Goal: Check status

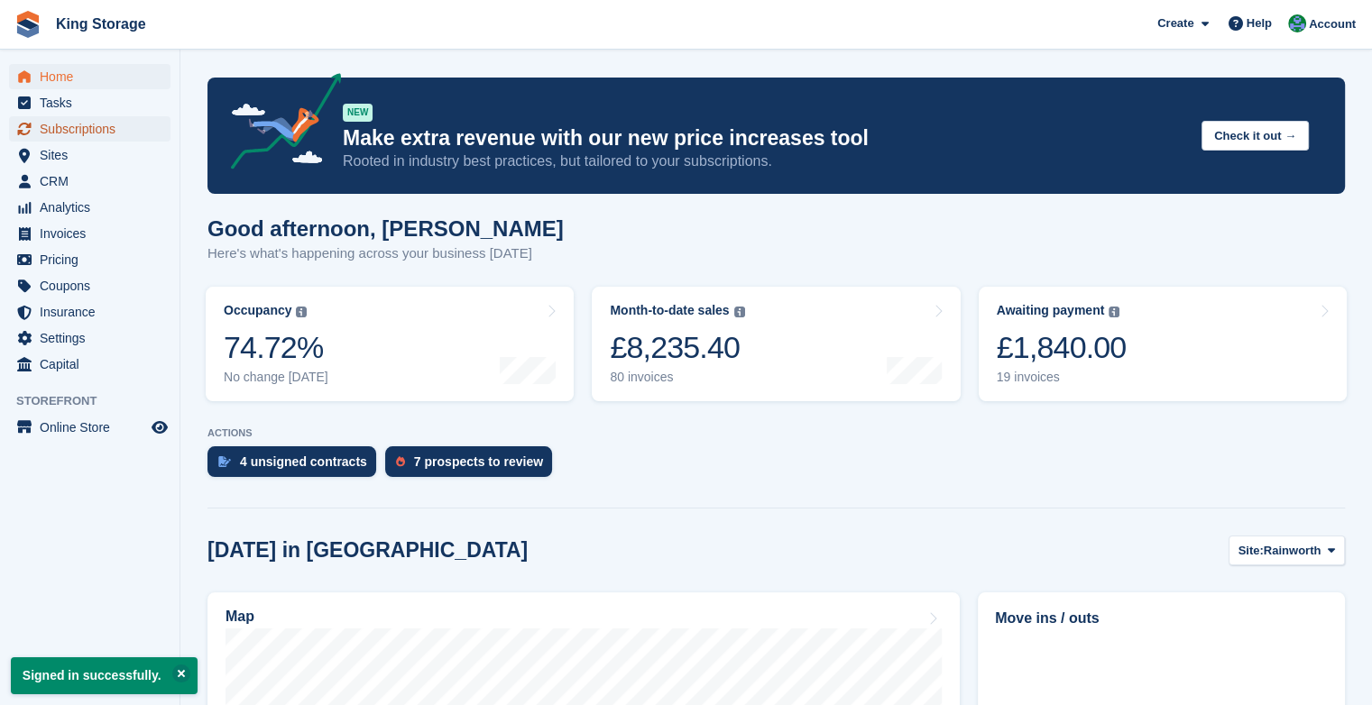
click at [109, 135] on span "Subscriptions" at bounding box center [94, 128] width 108 height 25
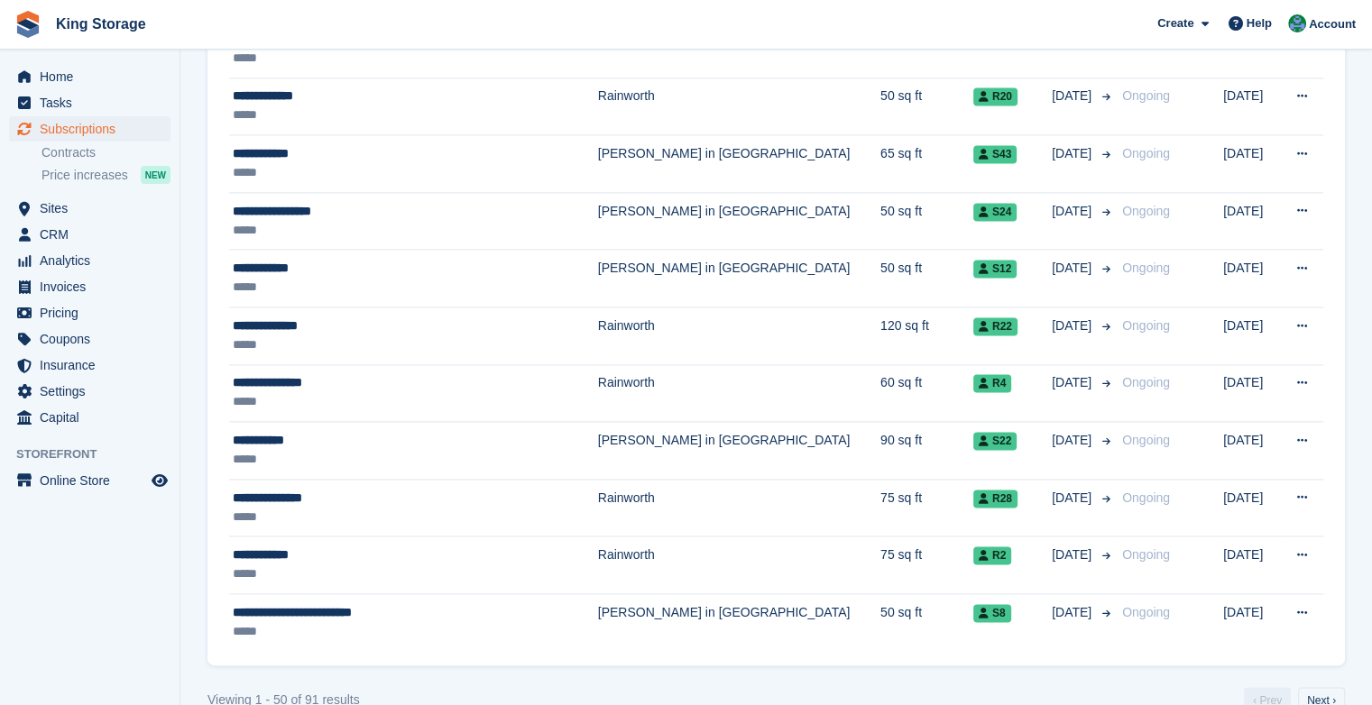
scroll to position [2546, 0]
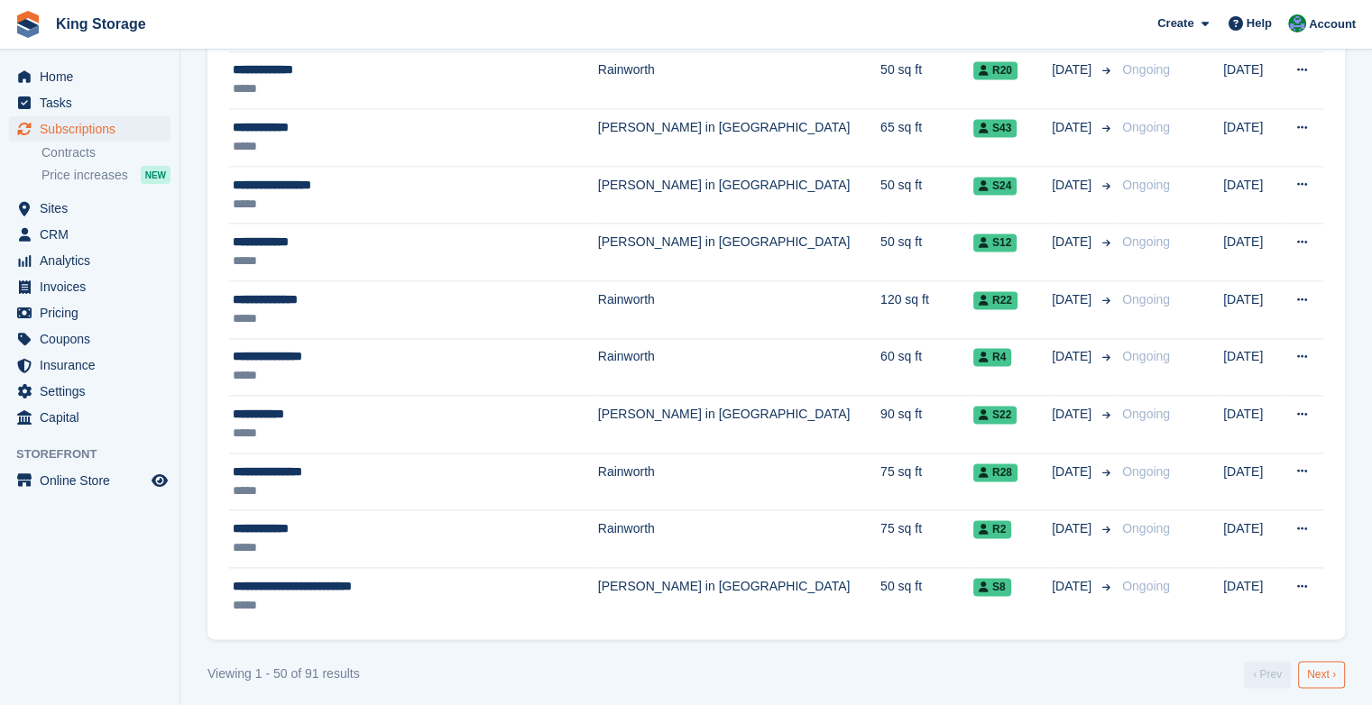
click at [1313, 666] on link "Next ›" at bounding box center [1321, 674] width 47 height 27
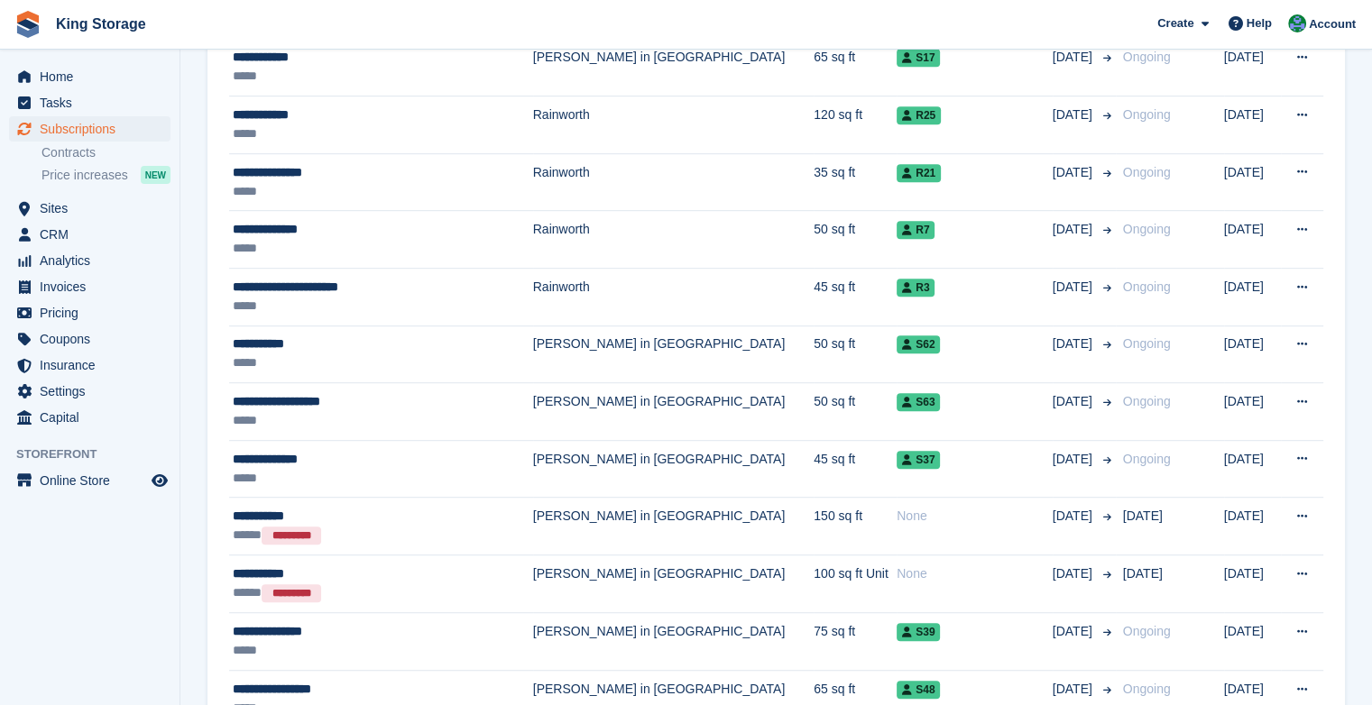
scroll to position [950, 0]
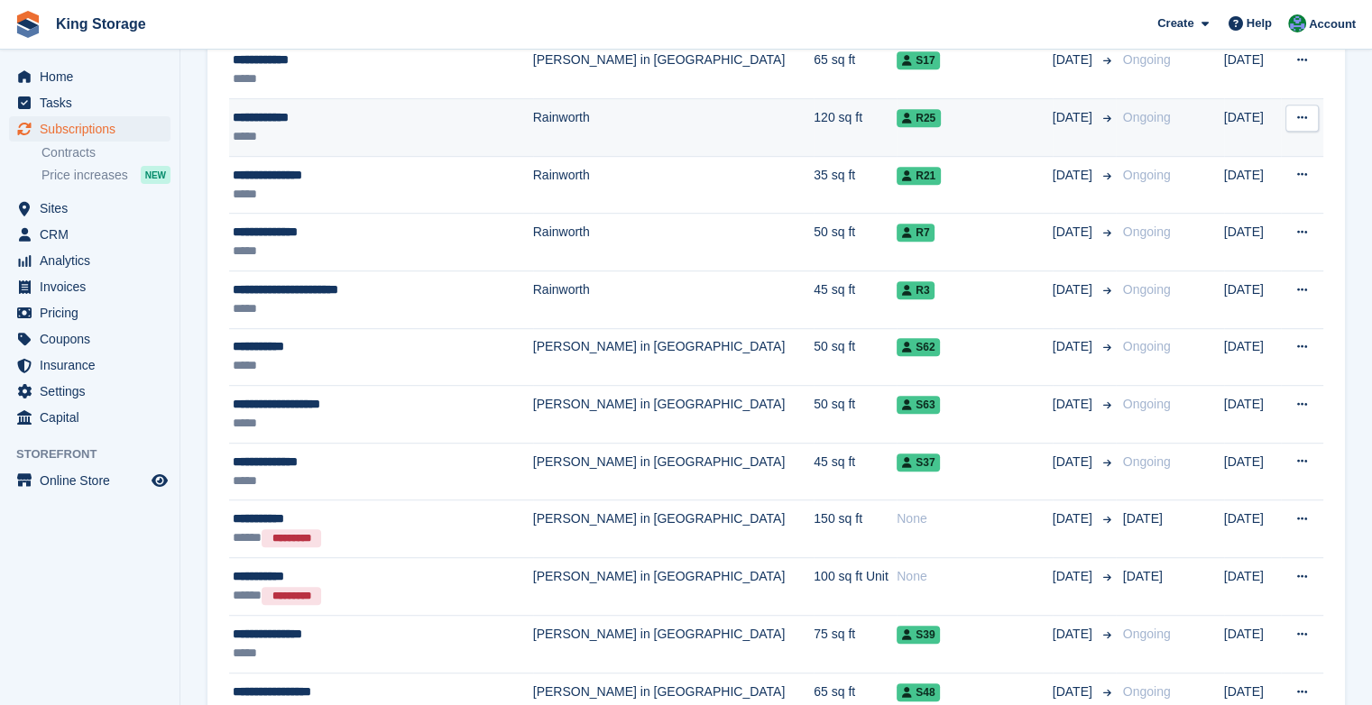
click at [467, 113] on div "**********" at bounding box center [367, 117] width 269 height 19
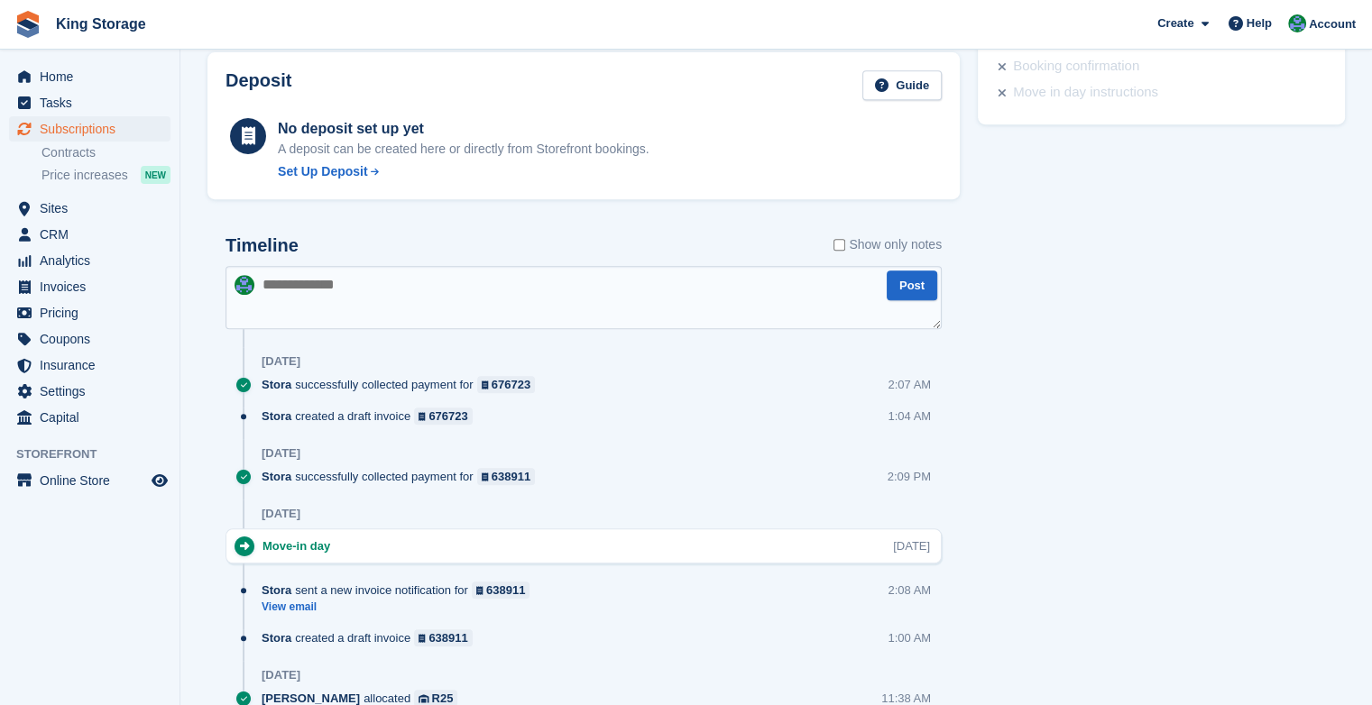
scroll to position [795, 0]
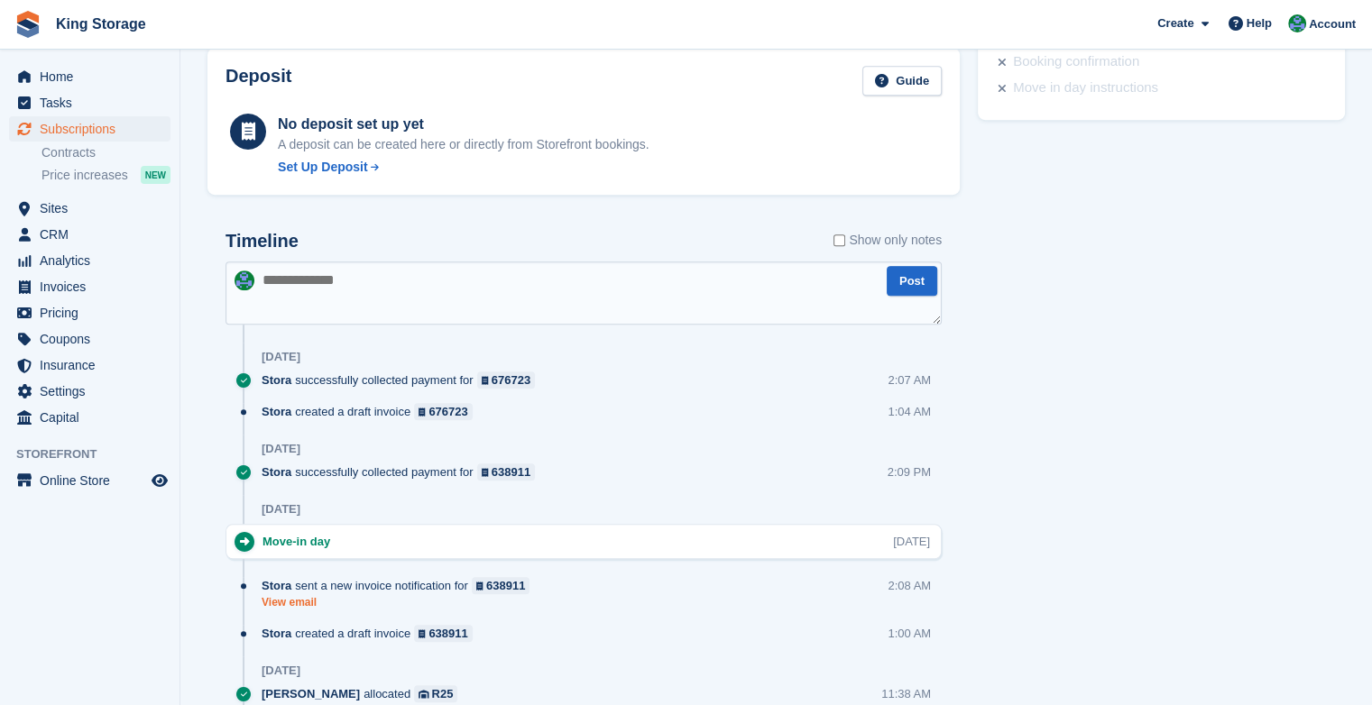
click at [271, 602] on link "View email" at bounding box center [400, 602] width 277 height 15
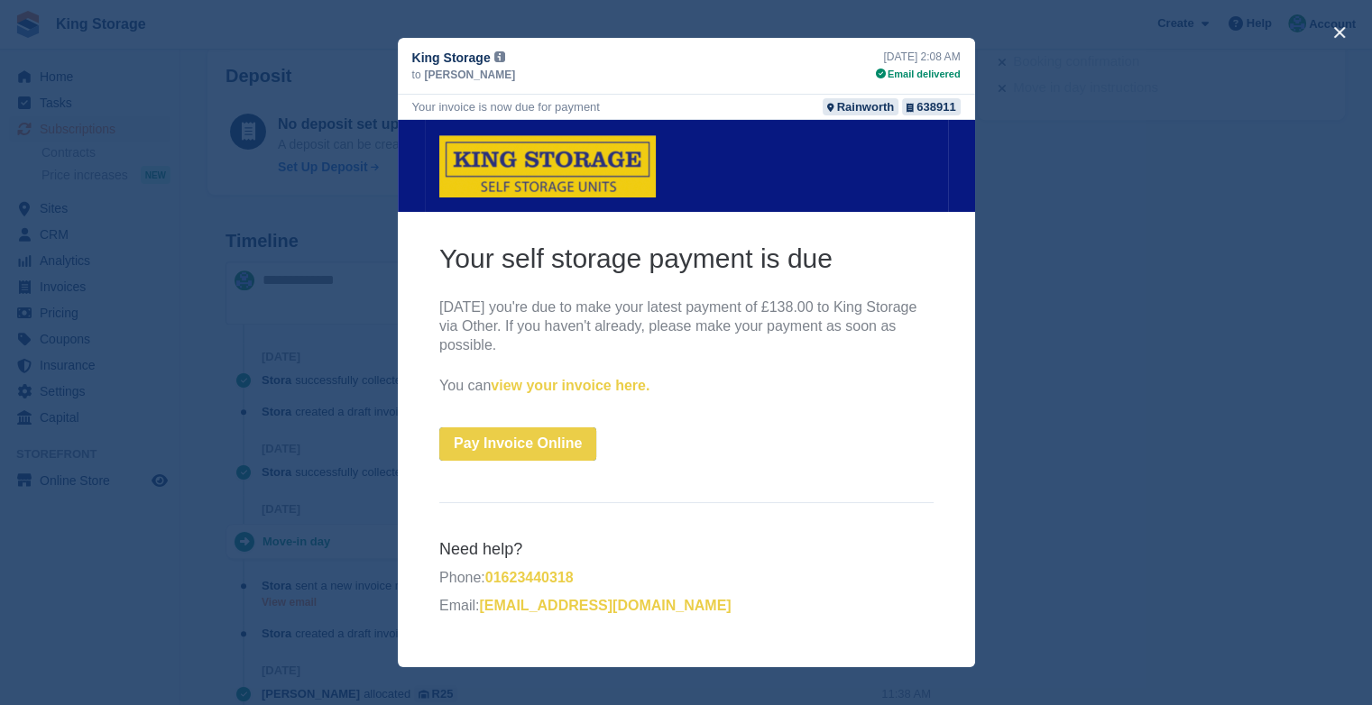
scroll to position [0, 0]
click at [1338, 31] on button "close" at bounding box center [1339, 32] width 29 height 29
